Goal: Book appointment/travel/reservation

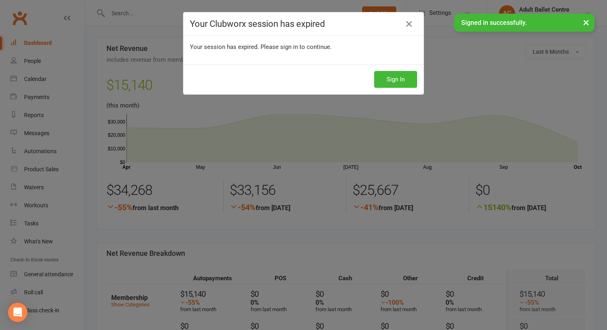
click at [401, 91] on div "Sign In" at bounding box center [303, 80] width 240 height 30
click at [399, 83] on button "Sign In" at bounding box center [395, 79] width 43 height 17
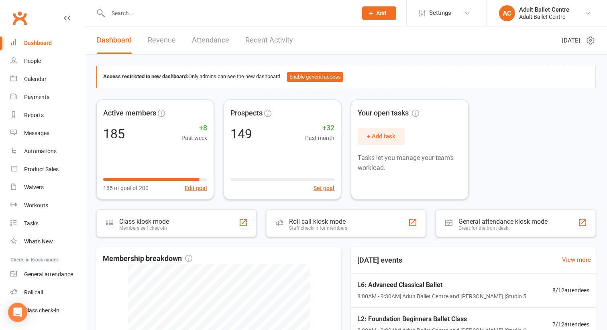
click at [253, 42] on link "Recent Activity" at bounding box center [269, 40] width 48 height 28
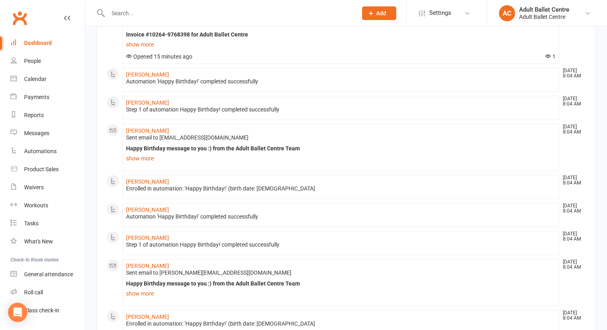
scroll to position [194, 0]
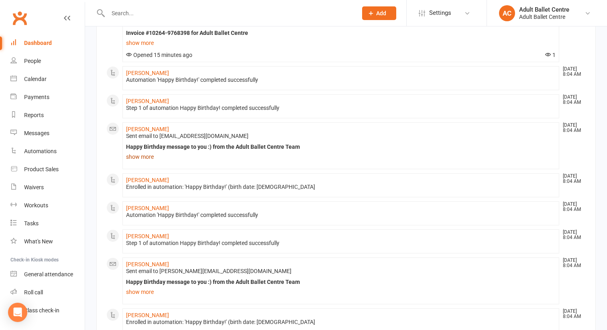
click at [145, 161] on link "show more" at bounding box center [340, 156] width 429 height 11
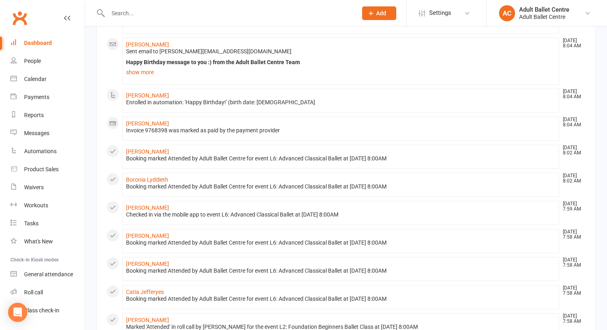
scroll to position [659, 0]
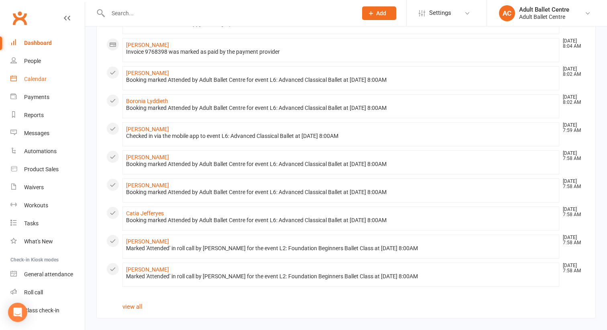
click at [41, 77] on div "Calendar" at bounding box center [35, 79] width 22 height 6
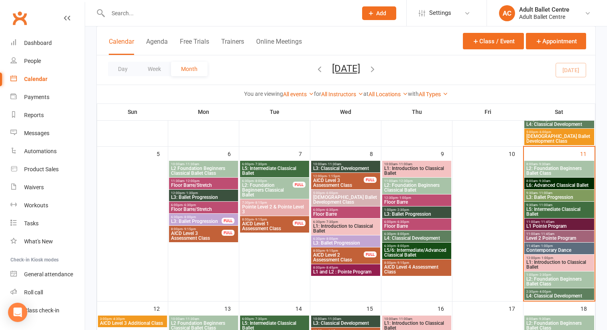
scroll to position [193, 0]
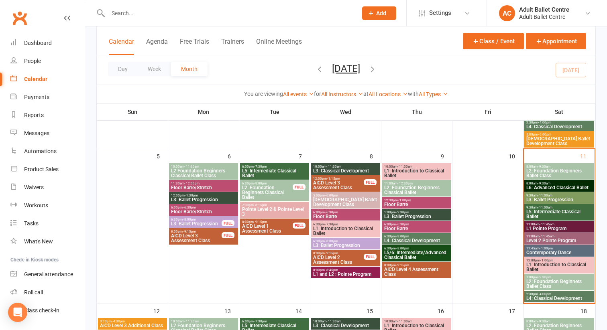
click at [543, 171] on span "L2: Foundation Beginners Ballet Class" at bounding box center [559, 174] width 67 height 10
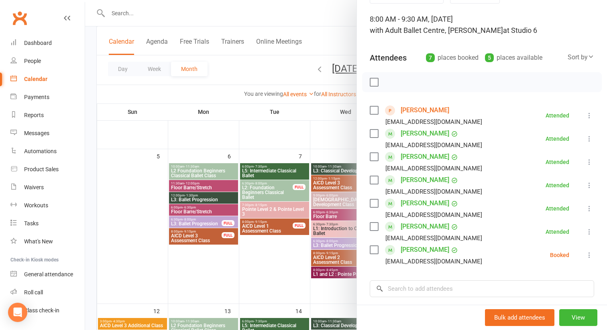
scroll to position [43, 0]
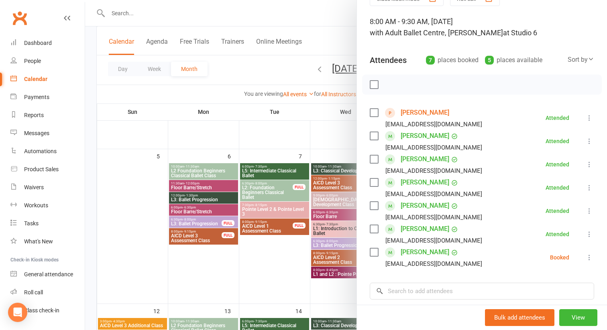
click at [325, 140] on div at bounding box center [346, 165] width 522 height 330
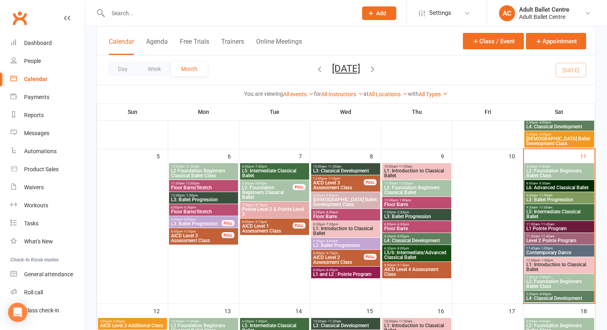
click at [529, 185] on span "L6: Advanced Classical Ballet" at bounding box center [559, 187] width 67 height 5
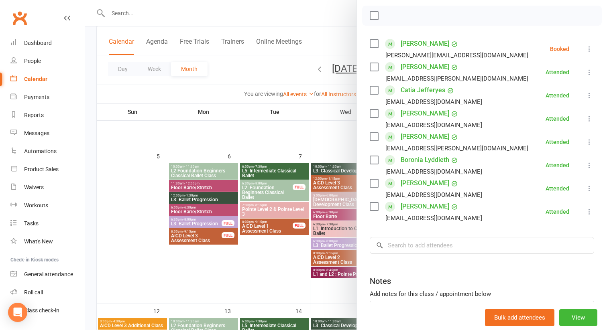
scroll to position [113, 0]
click at [342, 132] on div at bounding box center [346, 165] width 522 height 330
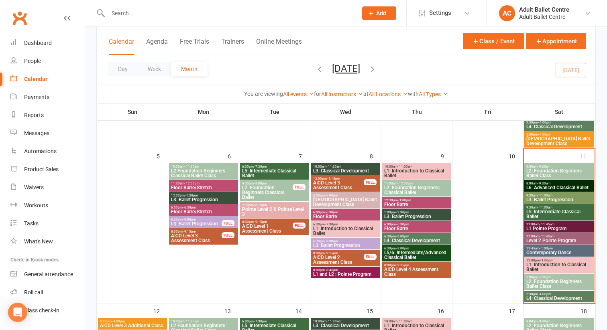
click at [537, 195] on span "- 11:00am" at bounding box center [544, 196] width 15 height 4
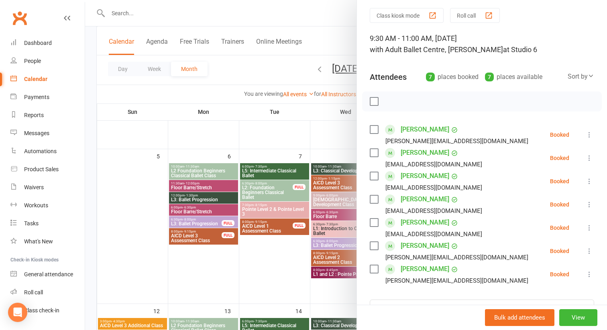
scroll to position [24, 0]
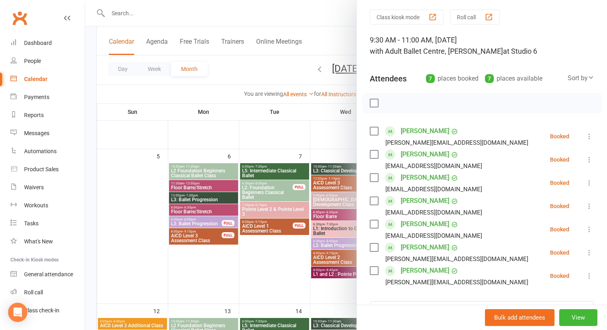
click at [323, 139] on div at bounding box center [346, 165] width 522 height 330
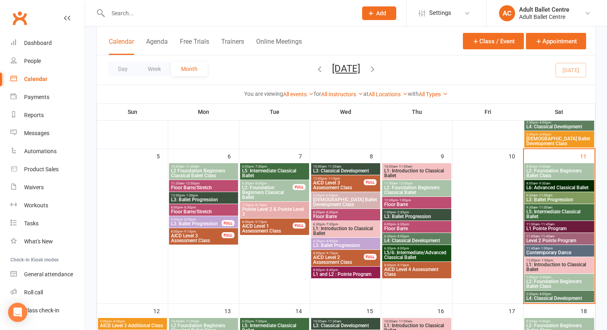
click at [538, 224] on span "11:00am - 11:45am" at bounding box center [559, 225] width 67 height 4
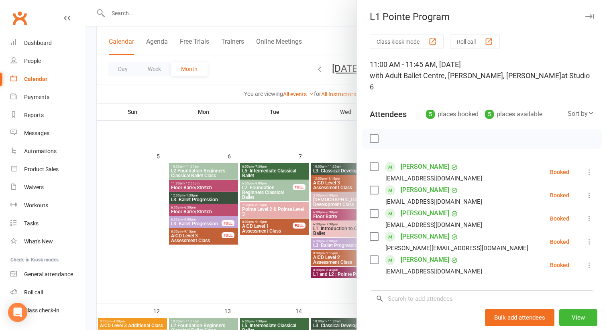
click at [340, 136] on div at bounding box center [346, 165] width 522 height 330
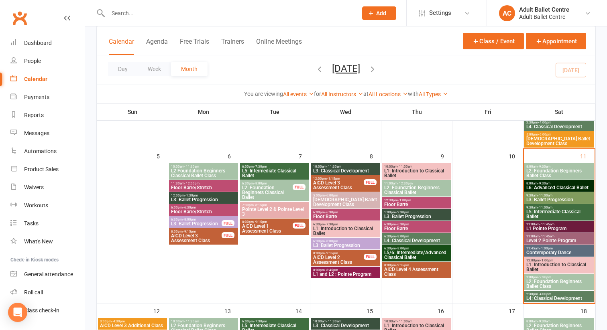
click at [529, 238] on span "Level 2 Pointe Program" at bounding box center [559, 240] width 67 height 5
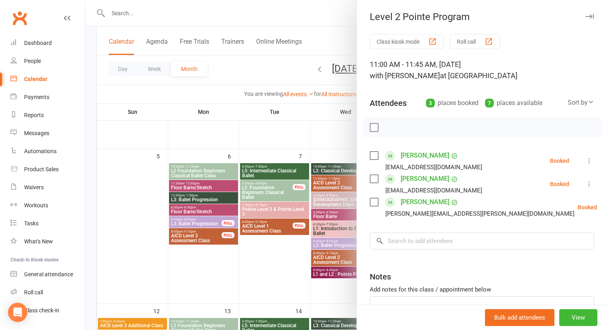
click at [330, 146] on div at bounding box center [346, 165] width 522 height 330
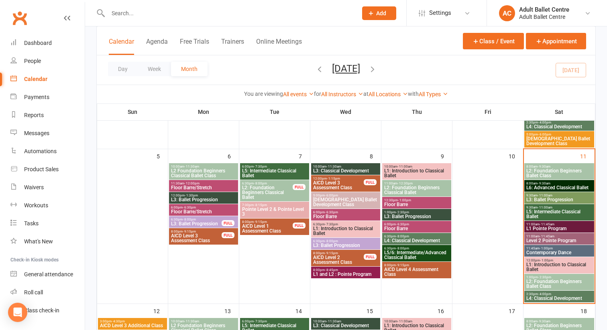
click at [548, 250] on span "Contemporary Dance" at bounding box center [559, 252] width 67 height 5
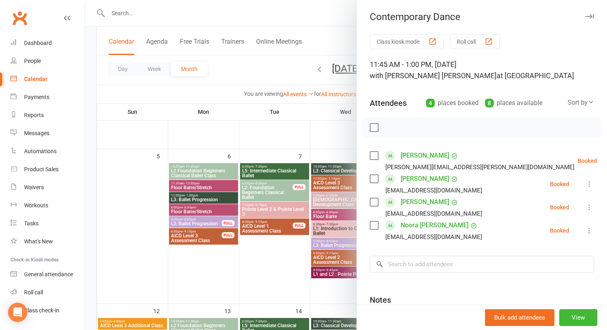
click at [327, 140] on div at bounding box center [346, 165] width 522 height 330
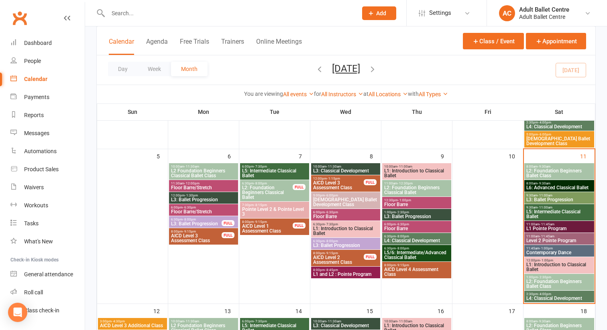
click at [547, 263] on span "L1: Introduction to Classical Ballet" at bounding box center [559, 267] width 67 height 10
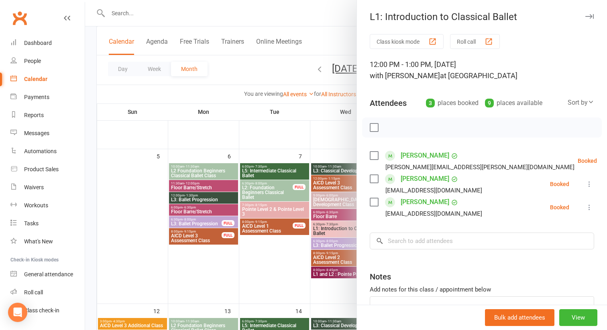
click at [331, 134] on div at bounding box center [346, 165] width 522 height 330
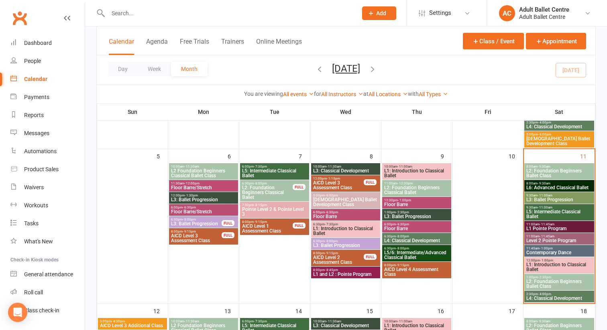
click at [531, 268] on span "L1: Introduction to Classical Ballet" at bounding box center [559, 267] width 67 height 10
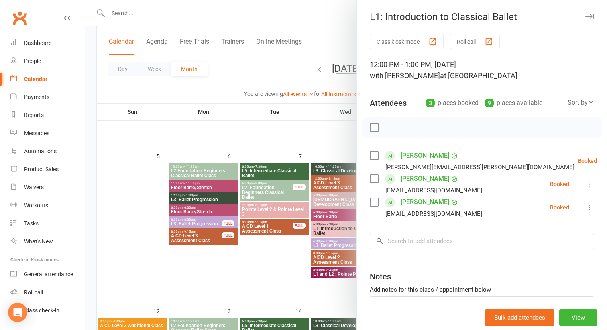
click at [346, 133] on div at bounding box center [346, 165] width 522 height 330
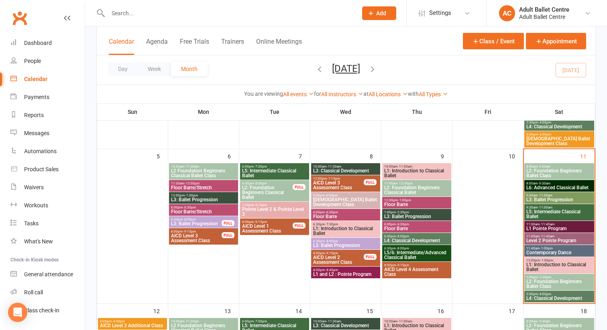
click at [556, 285] on span "L2: Foundation Beginners Ballet Class" at bounding box center [559, 284] width 67 height 10
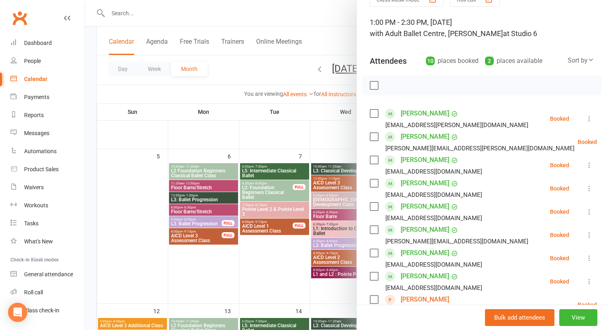
scroll to position [33, 0]
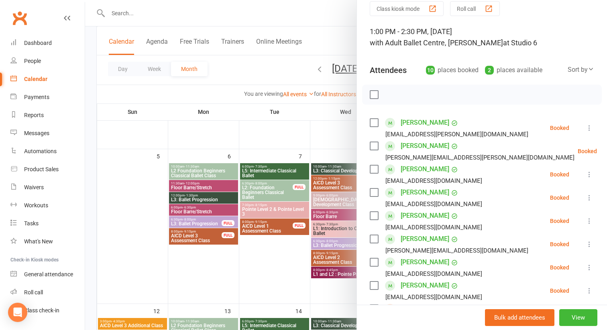
click at [326, 135] on div at bounding box center [346, 165] width 522 height 330
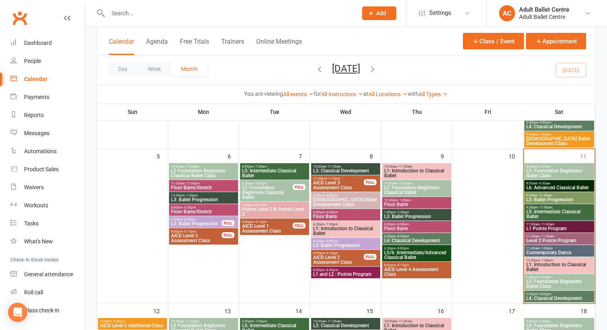
click at [549, 296] on span "L4: Classical Development" at bounding box center [559, 298] width 67 height 5
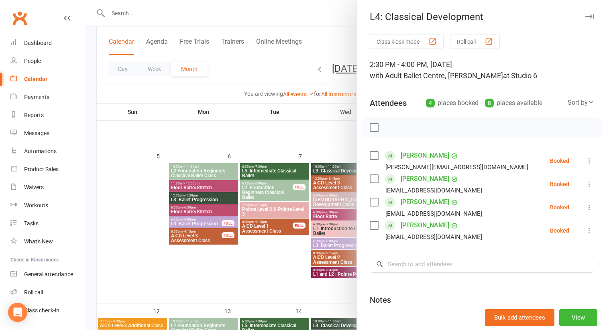
click at [332, 139] on div at bounding box center [346, 165] width 522 height 330
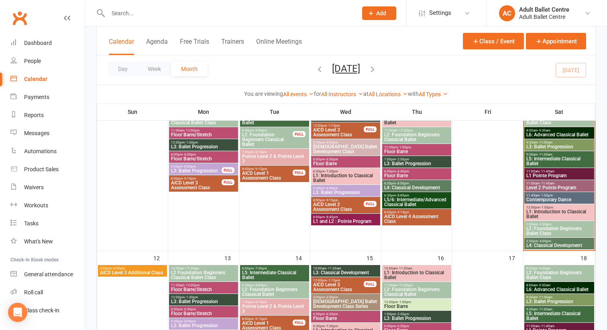
scroll to position [240, 0]
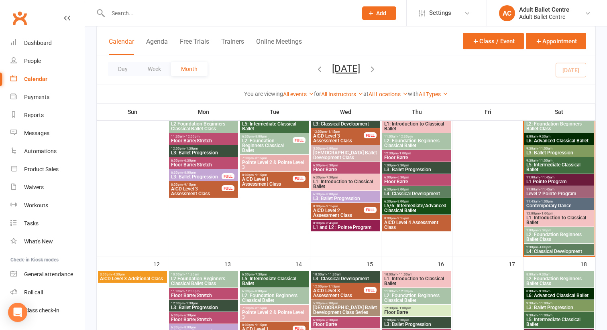
click at [553, 217] on span "L1: Introduction to Classical Ballet" at bounding box center [559, 221] width 67 height 10
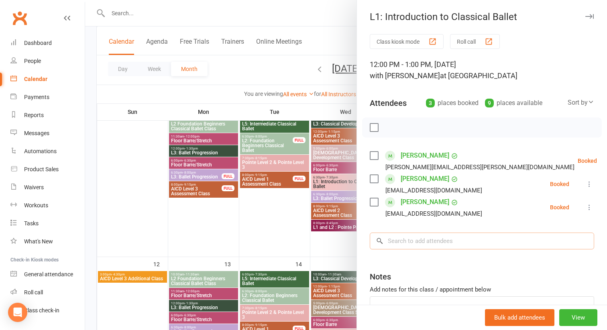
click at [418, 239] on input "search" at bounding box center [482, 241] width 224 height 17
paste input "Nila Khali"
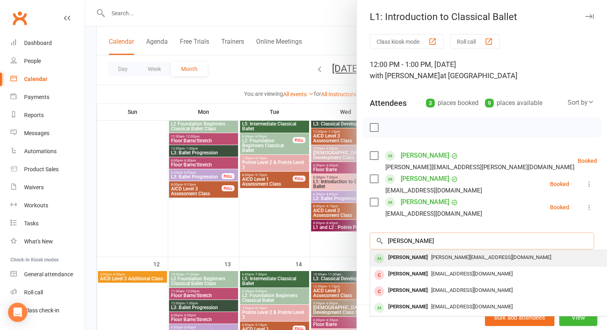
type input "Nila Khali"
click at [431, 257] on span "nila.khali01@gmail.com" at bounding box center [491, 257] width 120 height 6
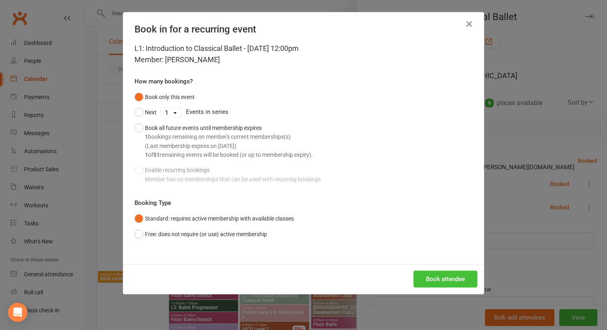
click at [457, 279] on button "Book attendee" at bounding box center [445, 279] width 64 height 17
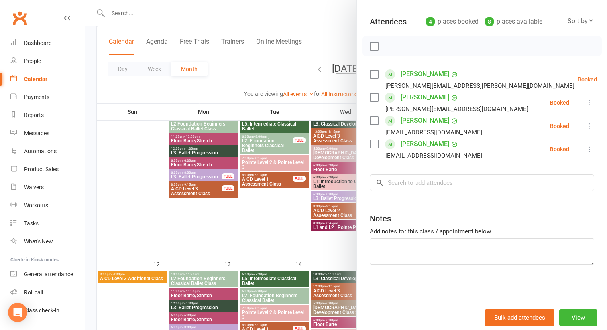
scroll to position [0, 0]
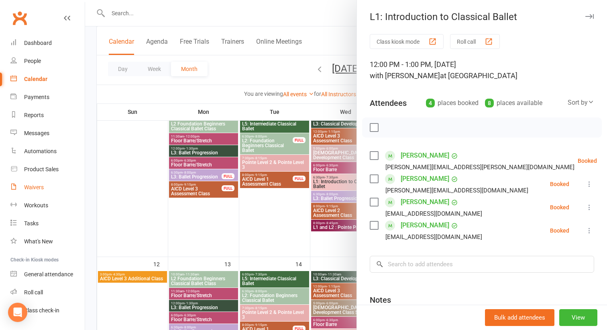
click at [41, 189] on div "Waivers" at bounding box center [34, 187] width 20 height 6
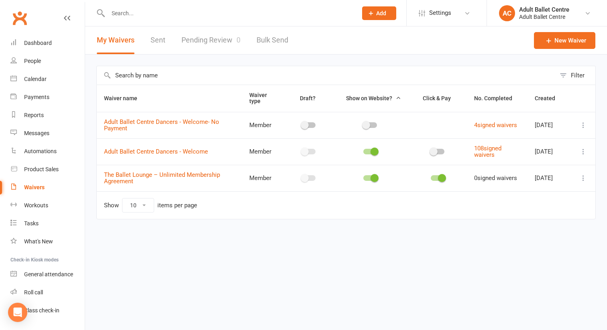
click at [41, 188] on div "Waivers" at bounding box center [34, 187] width 20 height 6
